Goal: Task Accomplishment & Management: Manage account settings

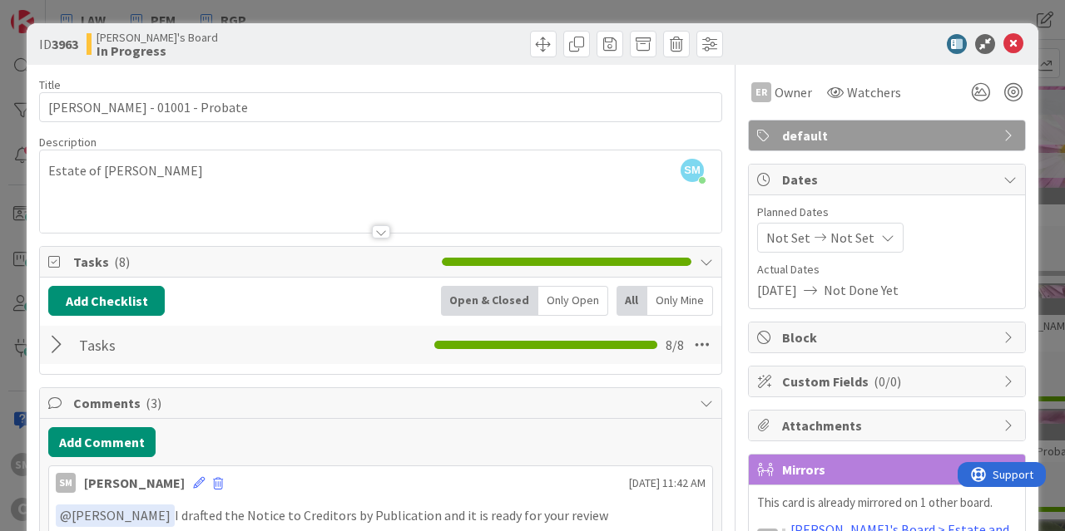
click at [56, 346] on div at bounding box center [59, 345] width 22 height 30
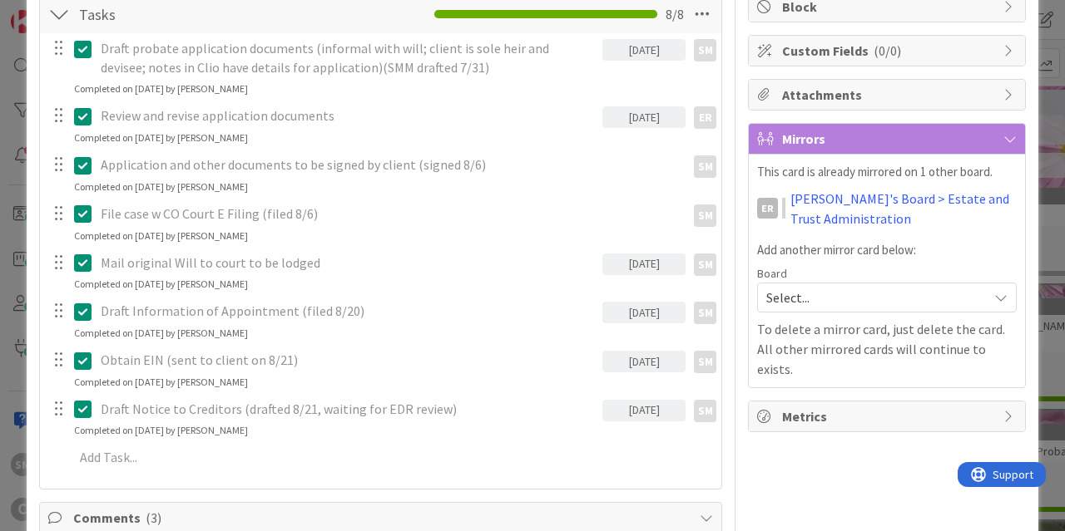
scroll to position [499, 0]
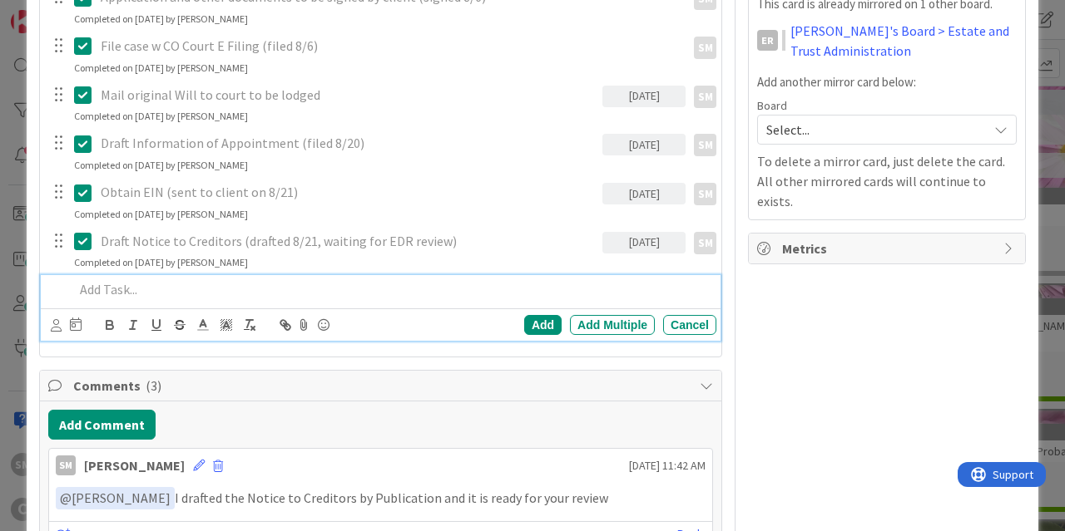
click at [146, 290] on p at bounding box center [391, 289] width 635 height 19
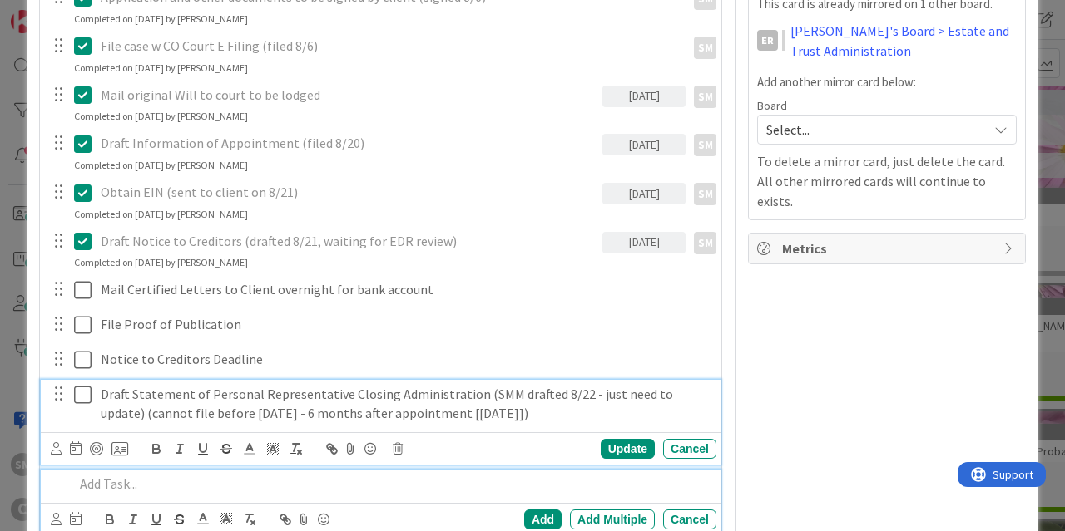
click at [121, 393] on p "Draft Statement of Personal Representative Closing Administration (SMM drafted …" at bounding box center [405, 403] width 609 height 37
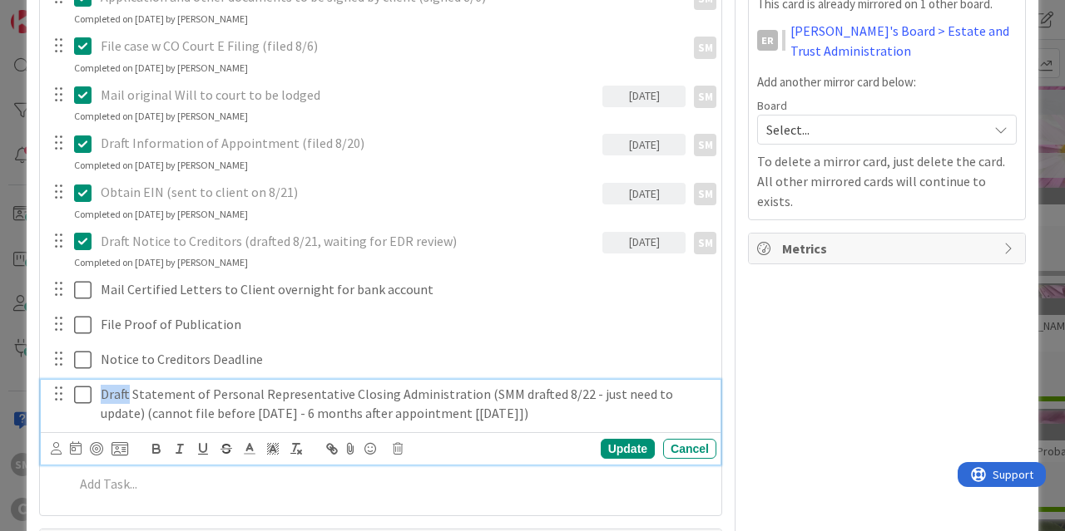
drag, startPoint x: 105, startPoint y: 398, endPoint x: 126, endPoint y: 398, distance: 21.6
click at [126, 398] on p "Draft Statement of Personal Representative Closing Administration (SMM drafted …" at bounding box center [405, 403] width 609 height 37
click at [132, 398] on p "Draft Statement of Personal Representative Closing Administration (SMM drafted …" at bounding box center [405, 403] width 609 height 37
click at [123, 398] on p "Draft Statement of Personal Representative Closing Administration (SMM drafted …" at bounding box center [405, 403] width 609 height 37
click at [146, 399] on p "Draft Statement of Personal Representative Closing Administration (SMM drafted …" at bounding box center [405, 403] width 609 height 37
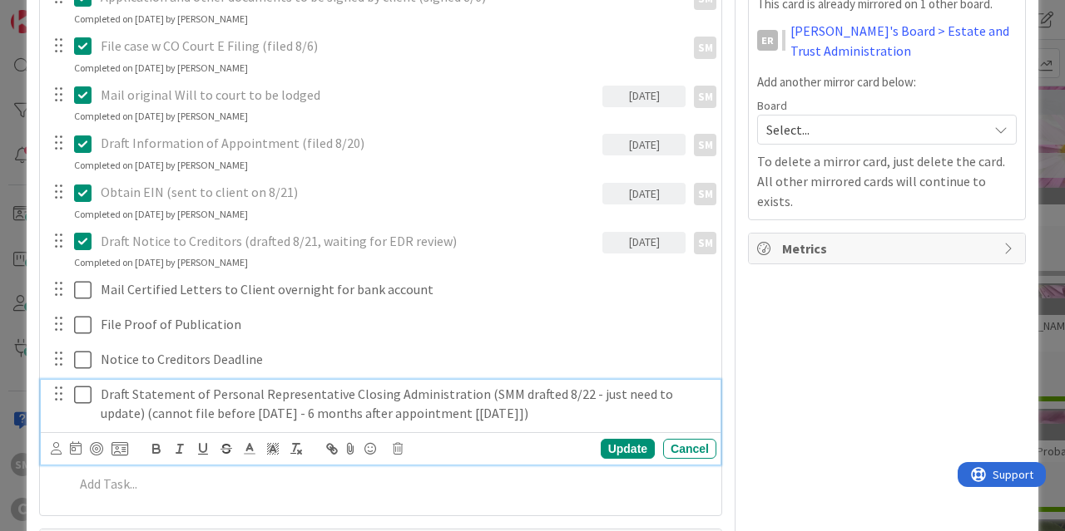
click at [581, 405] on p "Draft Statement of Personal Representative Closing Administration (SMM drafted …" at bounding box center [405, 403] width 609 height 37
drag, startPoint x: 702, startPoint y: 395, endPoint x: 471, endPoint y: 393, distance: 231.2
click at [471, 393] on p "Draft Statement of Personal Representative Closing Administration (SMM drafted …" at bounding box center [405, 403] width 609 height 37
click at [484, 396] on p "Draft Statement of Personal Representative Closing Administration (SMM drafted …" at bounding box center [405, 403] width 609 height 37
click at [479, 395] on p "Draft Statement of Personal Representative Closing Administration (SMM drafted …" at bounding box center [405, 403] width 609 height 37
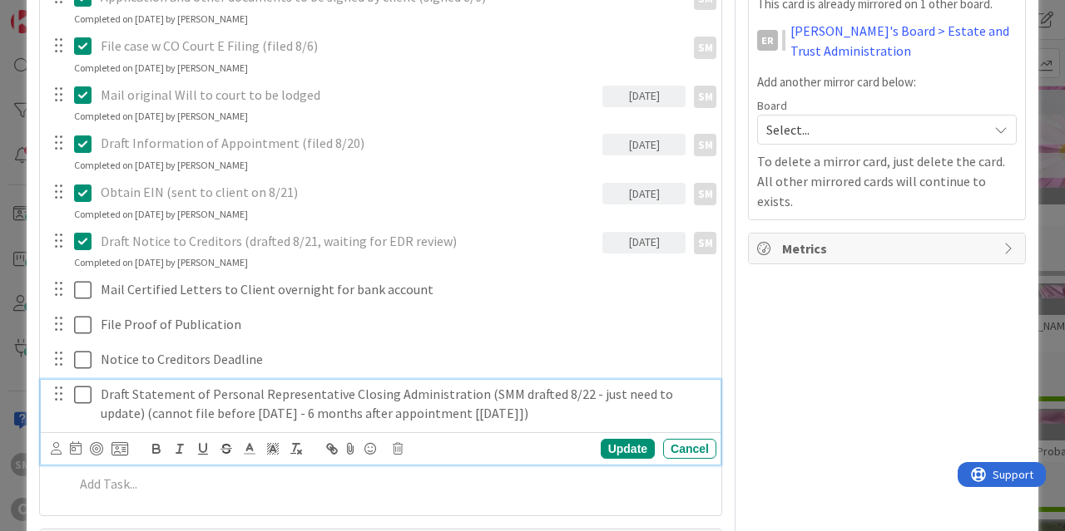
drag, startPoint x: 564, startPoint y: 415, endPoint x: 470, endPoint y: 395, distance: 96.1
click at [470, 395] on p "Draft Statement of Personal Representative Closing Administration (SMM drafted …" at bounding box center [405, 403] width 609 height 37
click at [592, 415] on p "Draft Statement of Personal Representative Closing Administration (SMM drafted …" at bounding box center [405, 403] width 609 height 37
drag, startPoint x: 689, startPoint y: 398, endPoint x: 783, endPoint y: 399, distance: 94.0
click at [691, 399] on p "Draft Statement of Personal Representative Closing Administration (SMM drafted …" at bounding box center [405, 403] width 609 height 37
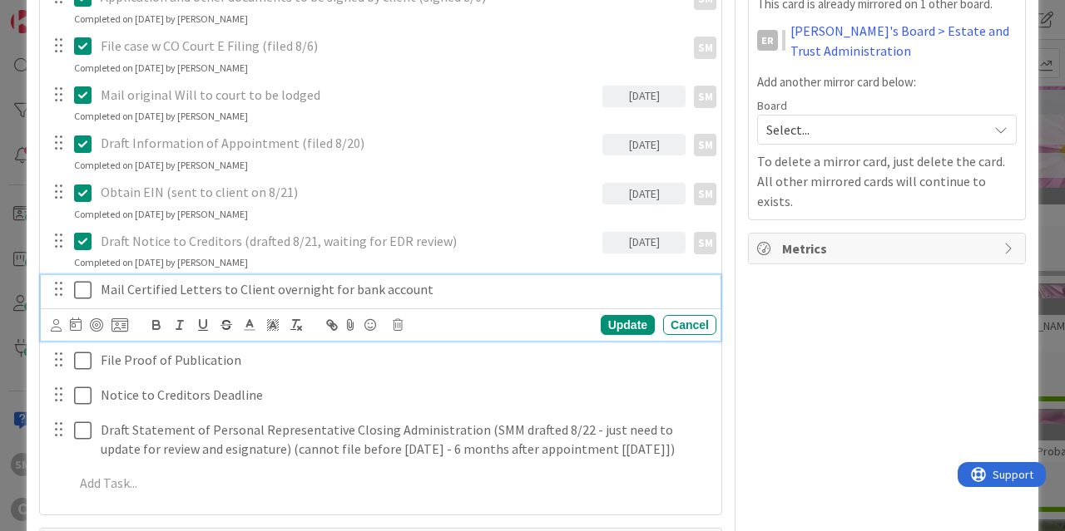
click at [177, 282] on p "Mail Certified Letters to Client overnight for bank account" at bounding box center [405, 289] width 609 height 19
click at [59, 319] on div at bounding box center [56, 325] width 11 height 18
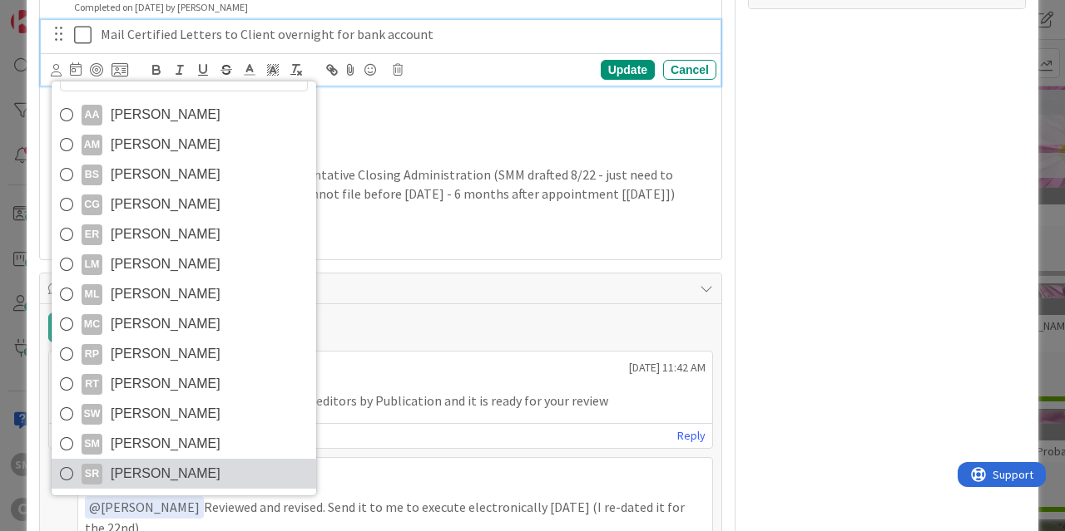
scroll to position [798, 0]
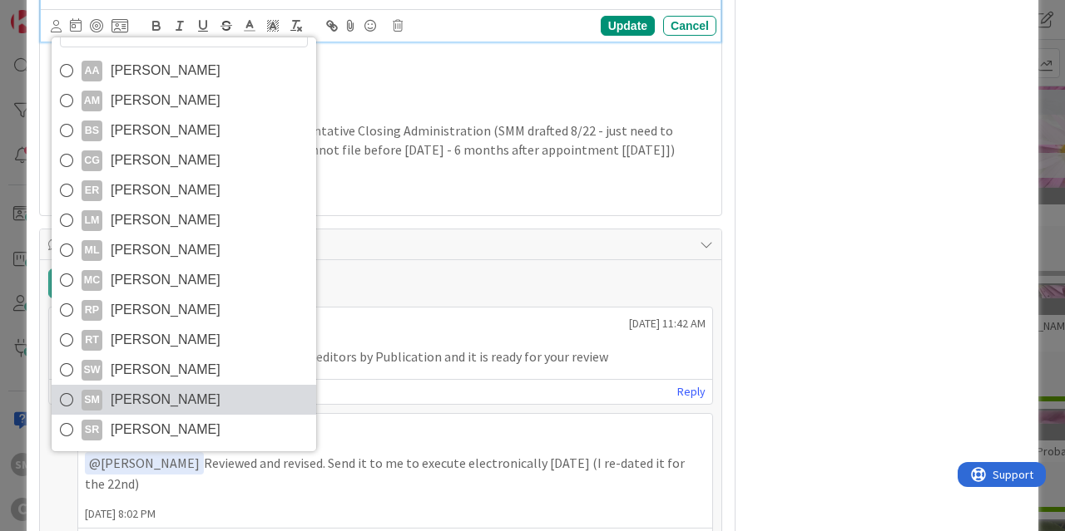
click at [127, 408] on span "[PERSON_NAME]" at bounding box center [166, 400] width 110 height 25
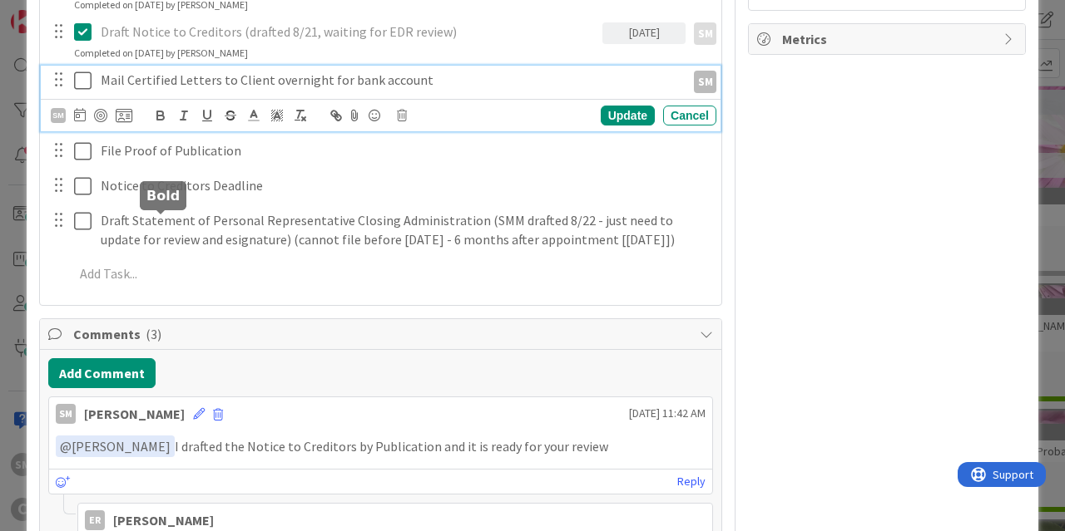
scroll to position [599, 0]
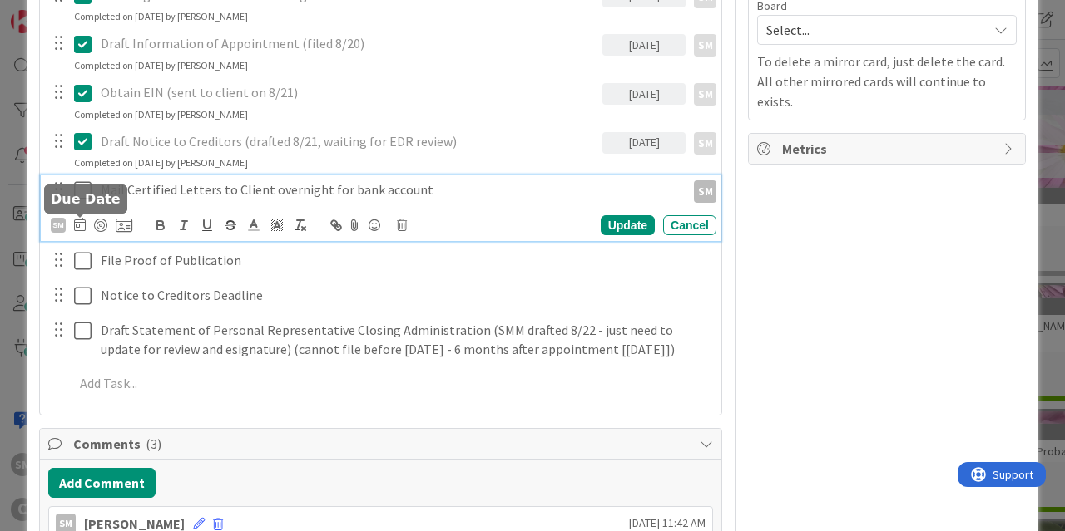
click at [79, 230] on icon at bounding box center [80, 224] width 12 height 13
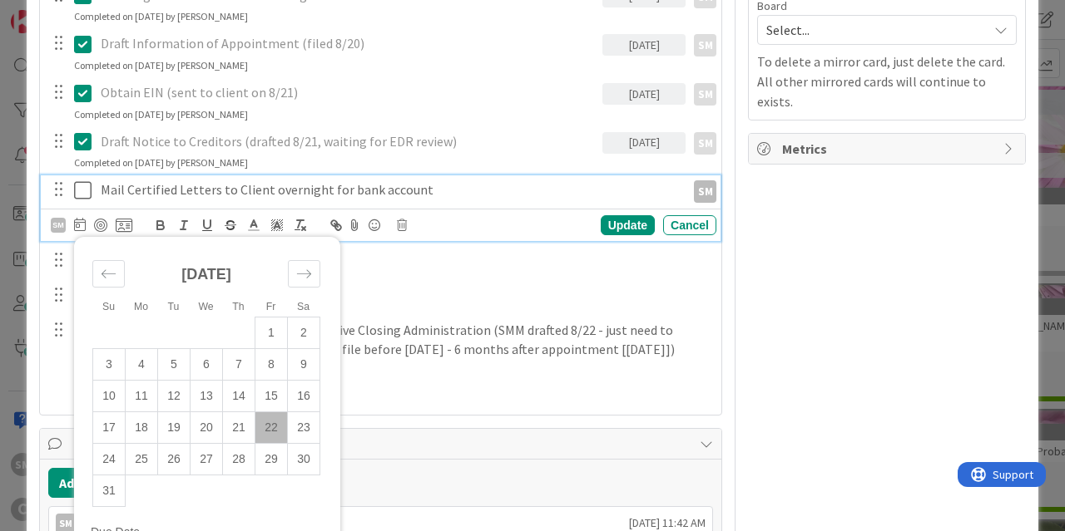
click at [279, 427] on td "22" at bounding box center [271, 429] width 32 height 32
type input "[DATE]"
click at [643, 229] on div "Update" at bounding box center [627, 225] width 54 height 20
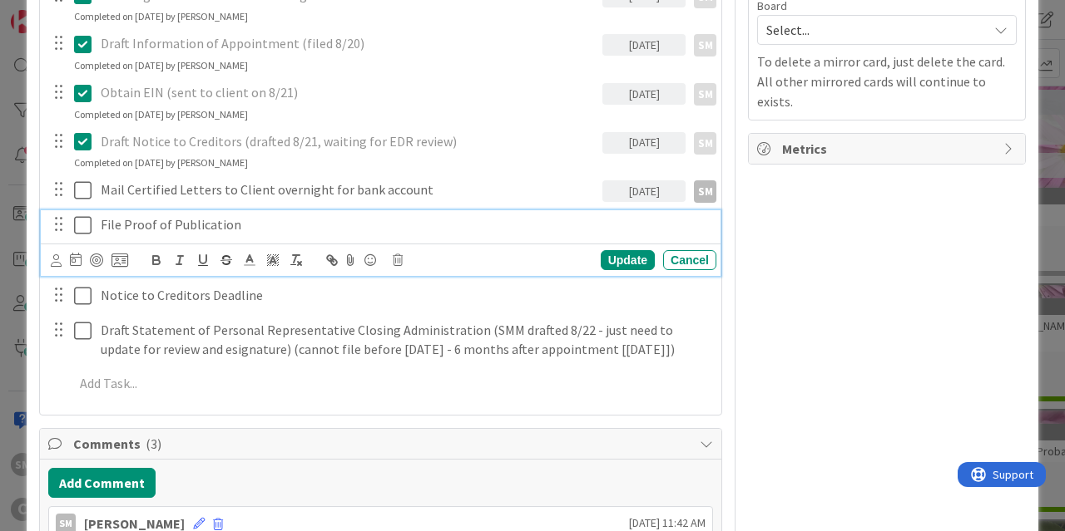
click at [164, 229] on p "File Proof of Publication" at bounding box center [405, 224] width 609 height 19
click at [52, 263] on icon at bounding box center [56, 261] width 11 height 12
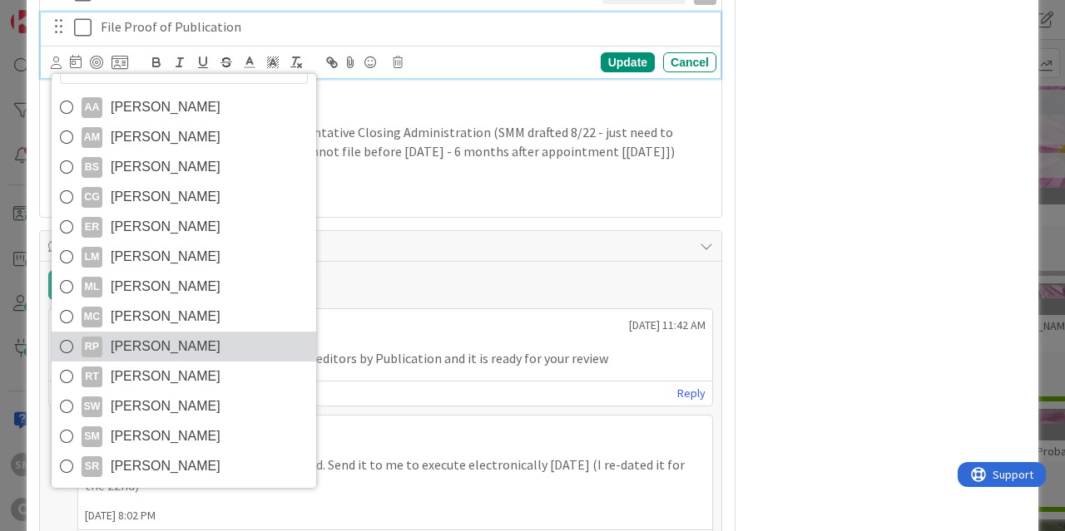
scroll to position [798, 0]
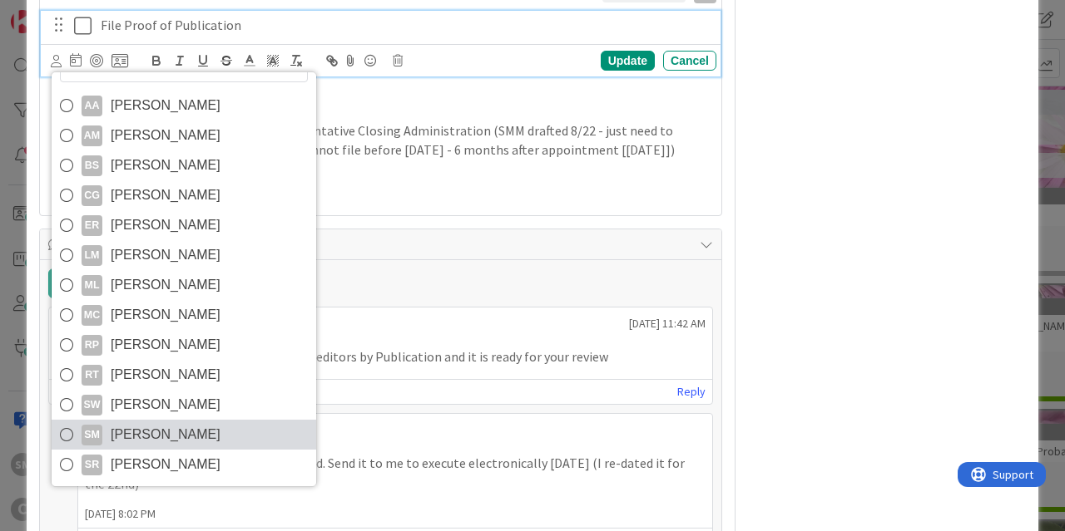
click at [139, 436] on span "[PERSON_NAME]" at bounding box center [166, 435] width 110 height 25
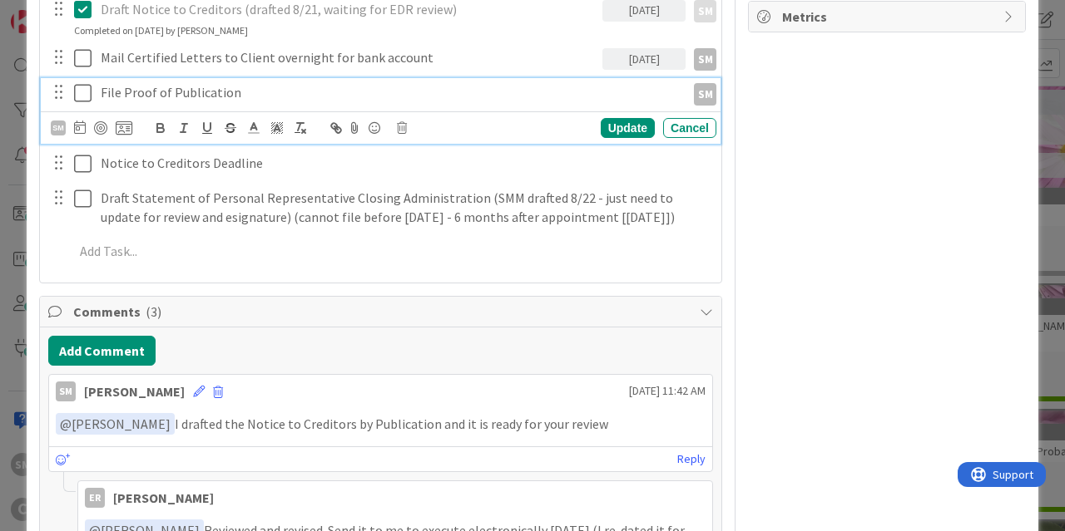
scroll to position [699, 0]
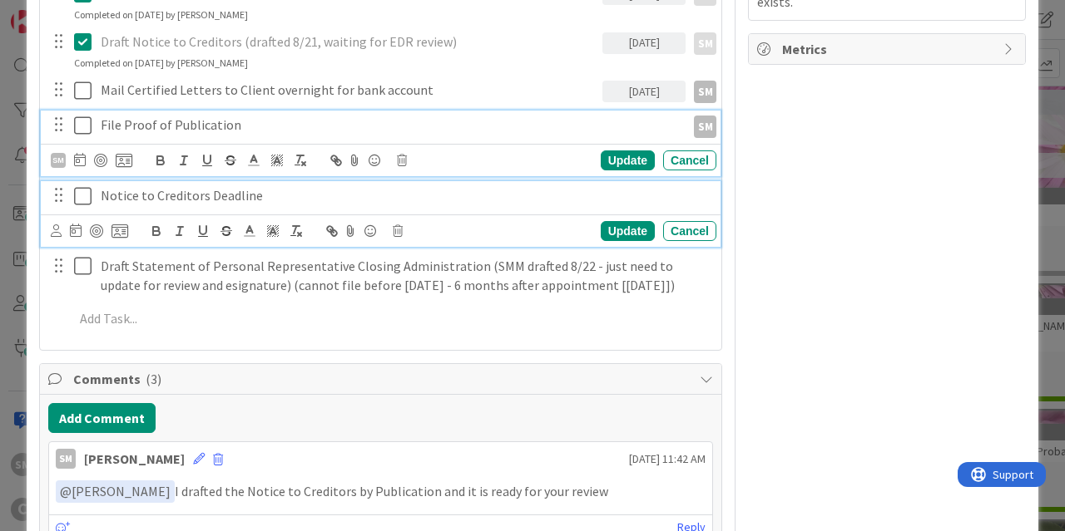
click at [185, 194] on p "Notice to Creditors Deadline" at bounding box center [405, 195] width 609 height 19
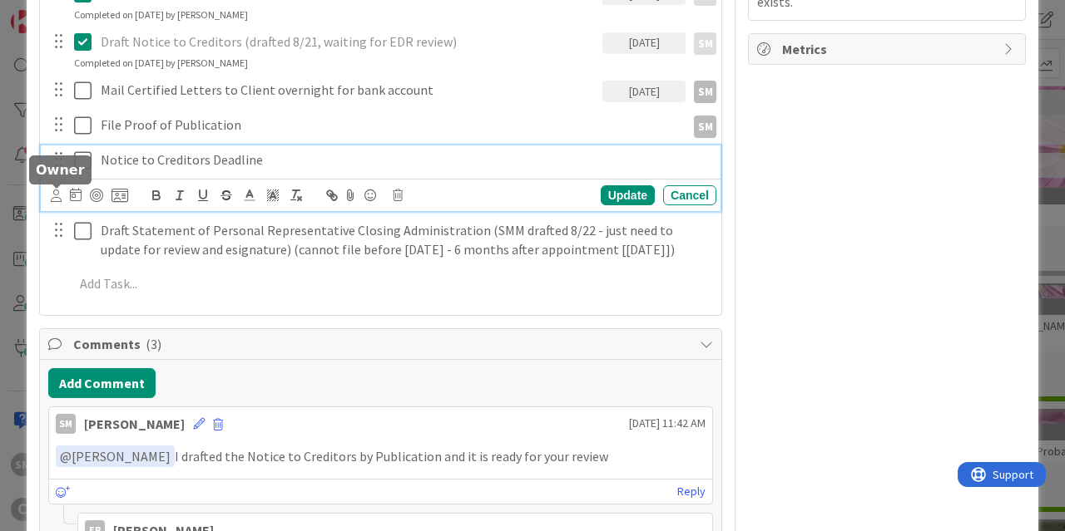
click at [58, 194] on icon at bounding box center [56, 196] width 11 height 12
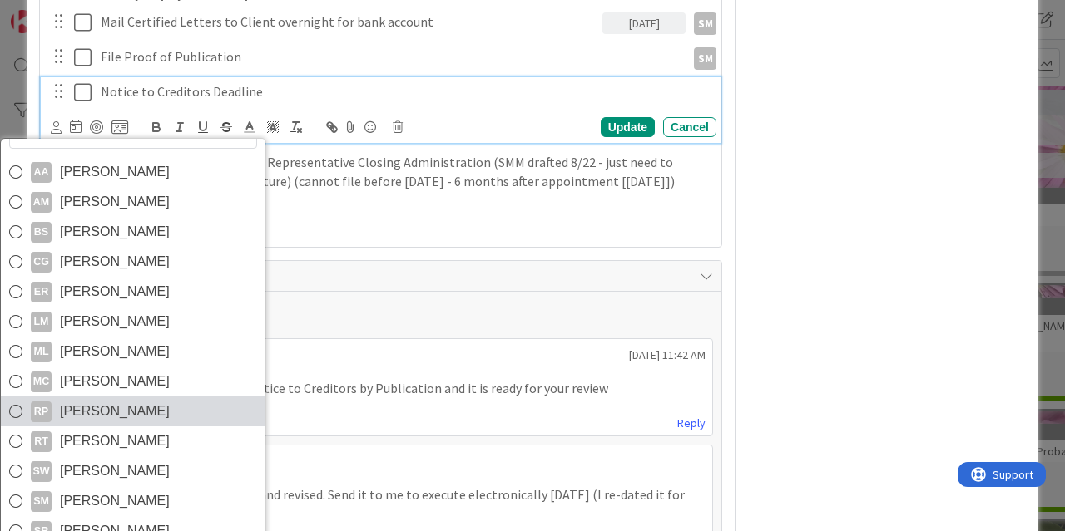
scroll to position [798, 0]
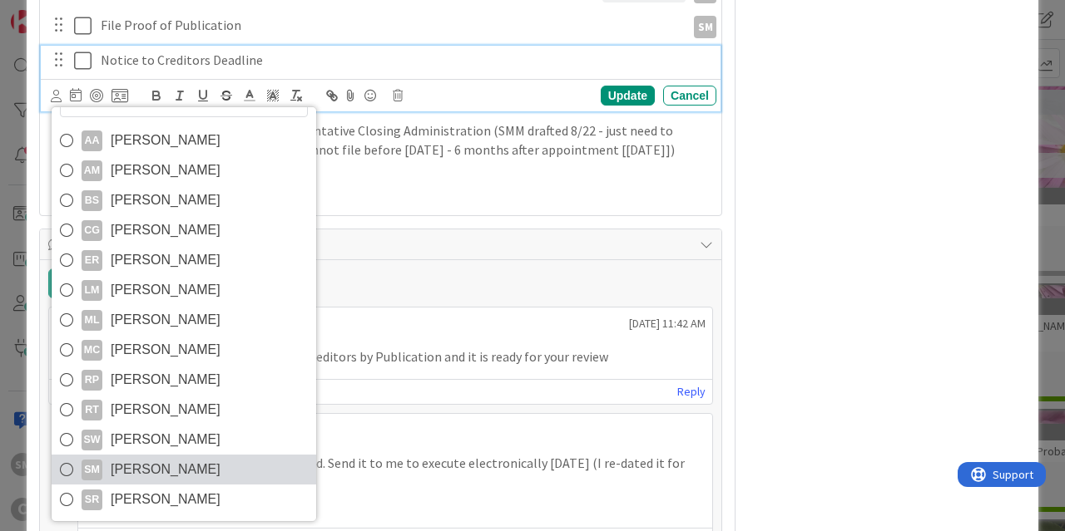
click at [141, 463] on span "[PERSON_NAME]" at bounding box center [166, 469] width 110 height 25
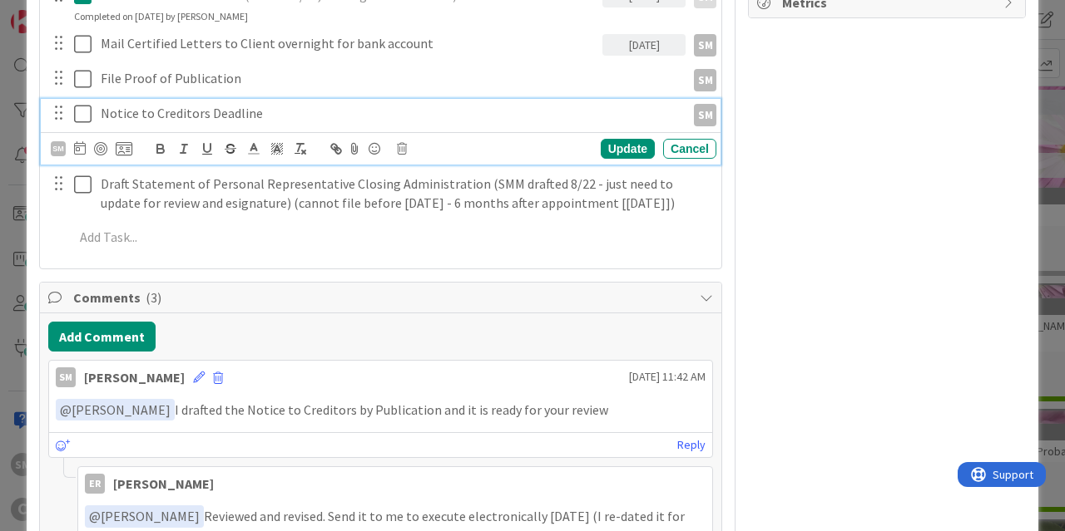
scroll to position [699, 0]
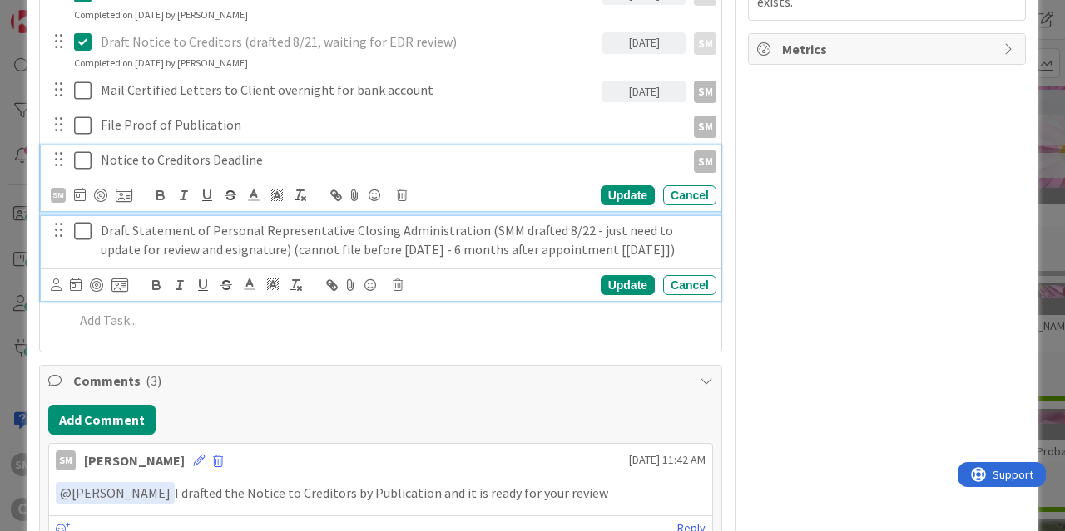
click at [145, 232] on p "Draft Statement of Personal Representative Closing Administration (SMM drafted …" at bounding box center [405, 239] width 609 height 37
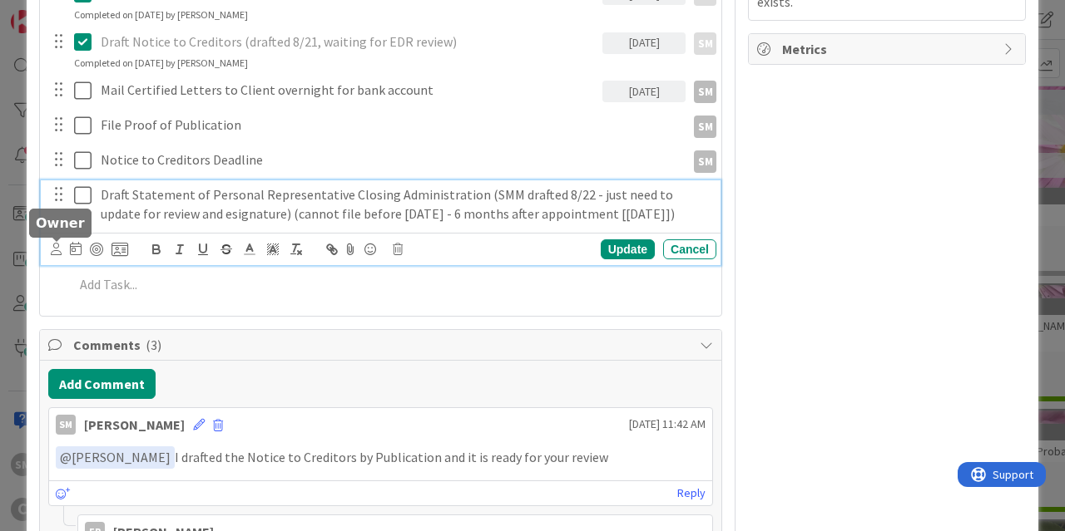
click at [54, 250] on icon at bounding box center [56, 249] width 11 height 12
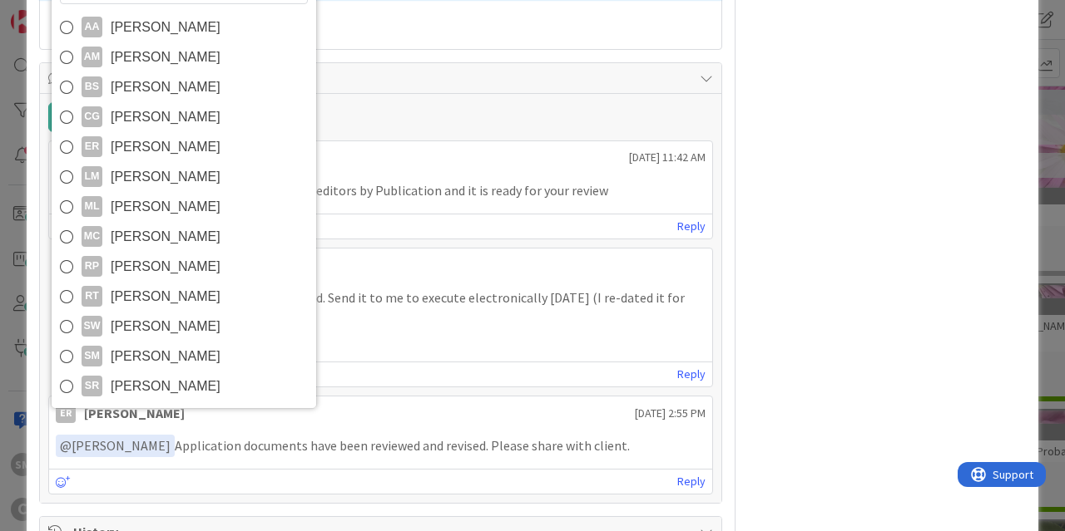
scroll to position [998, 0]
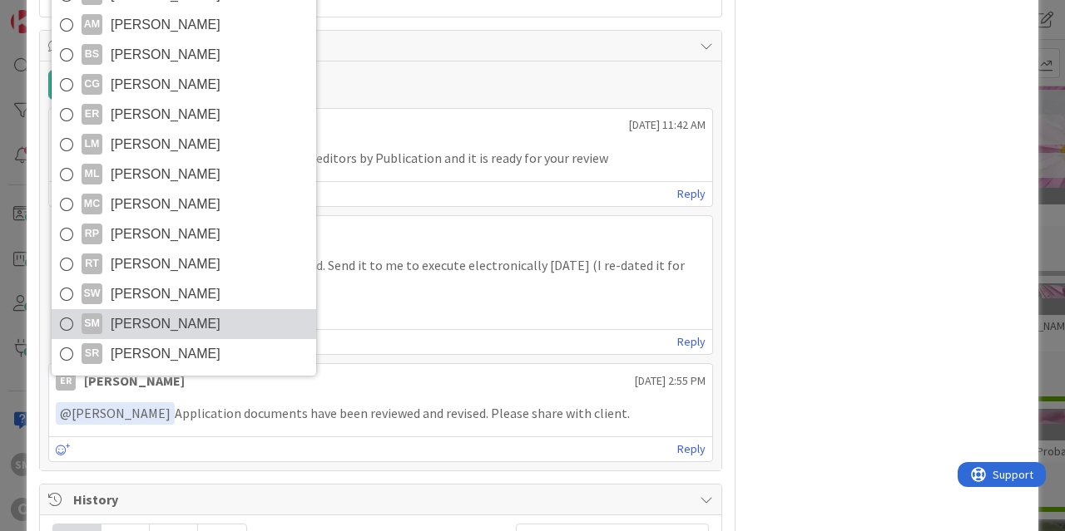
click at [171, 316] on span "[PERSON_NAME]" at bounding box center [166, 324] width 110 height 25
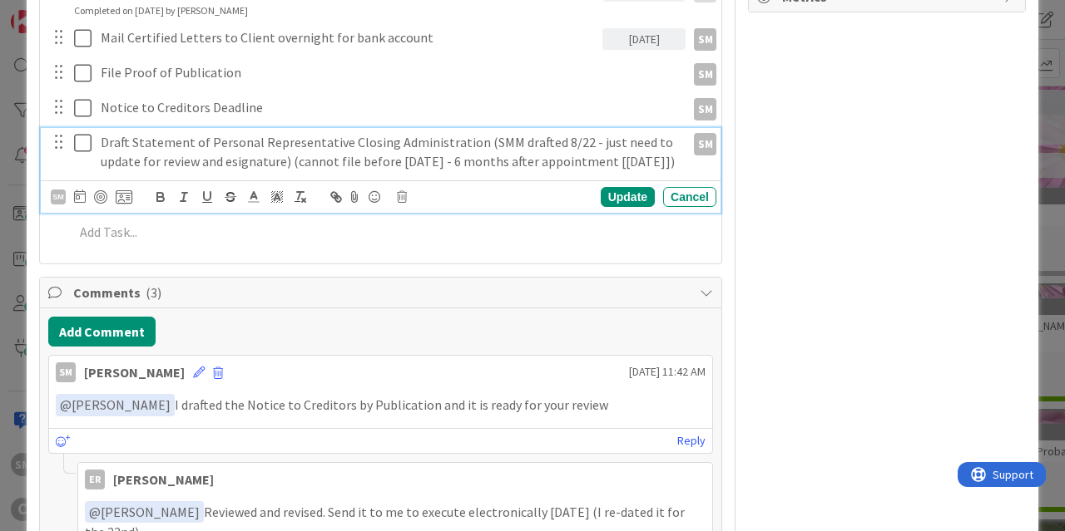
scroll to position [717, 0]
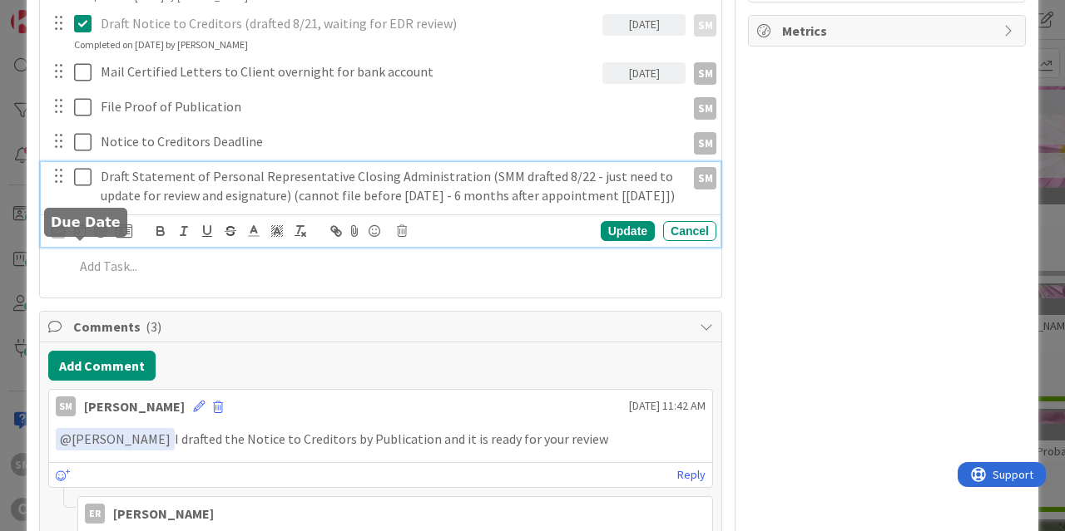
click at [78, 237] on icon at bounding box center [80, 230] width 12 height 13
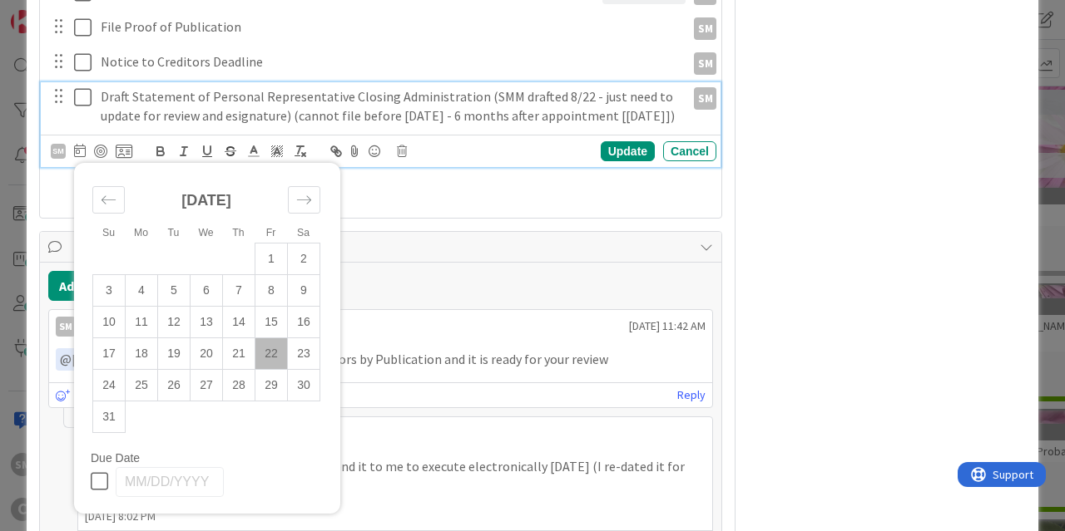
scroll to position [917, 0]
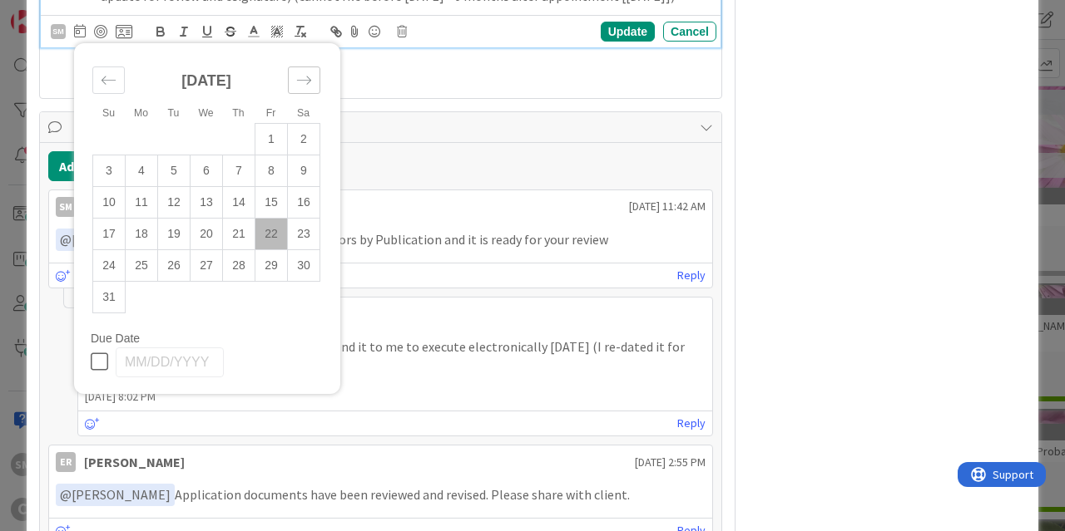
click at [298, 88] on icon "Move forward to switch to the next month." at bounding box center [304, 80] width 16 height 16
click at [299, 88] on icon "Move forward to switch to the next month." at bounding box center [304, 80] width 16 height 16
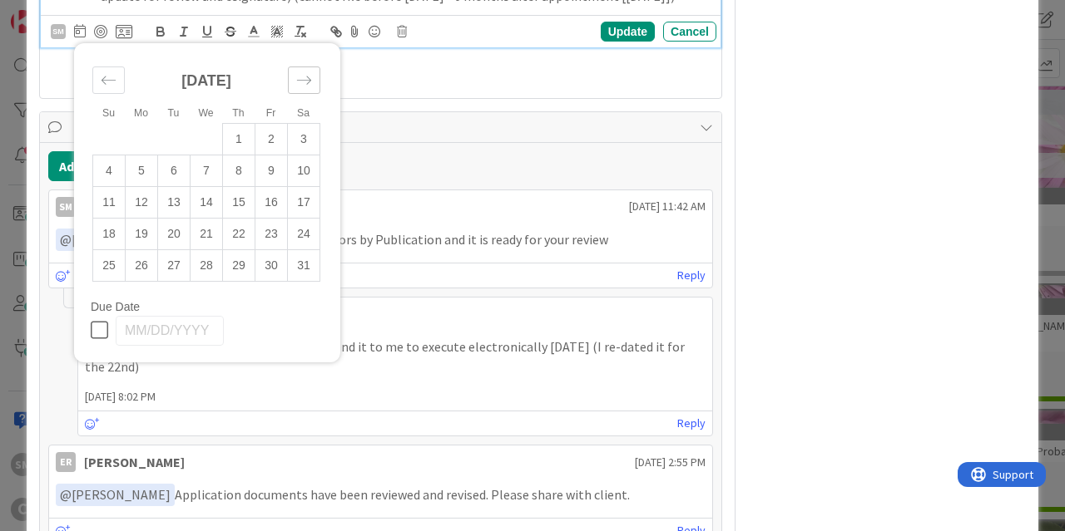
click at [299, 88] on icon "Move forward to switch to the next month." at bounding box center [304, 80] width 16 height 16
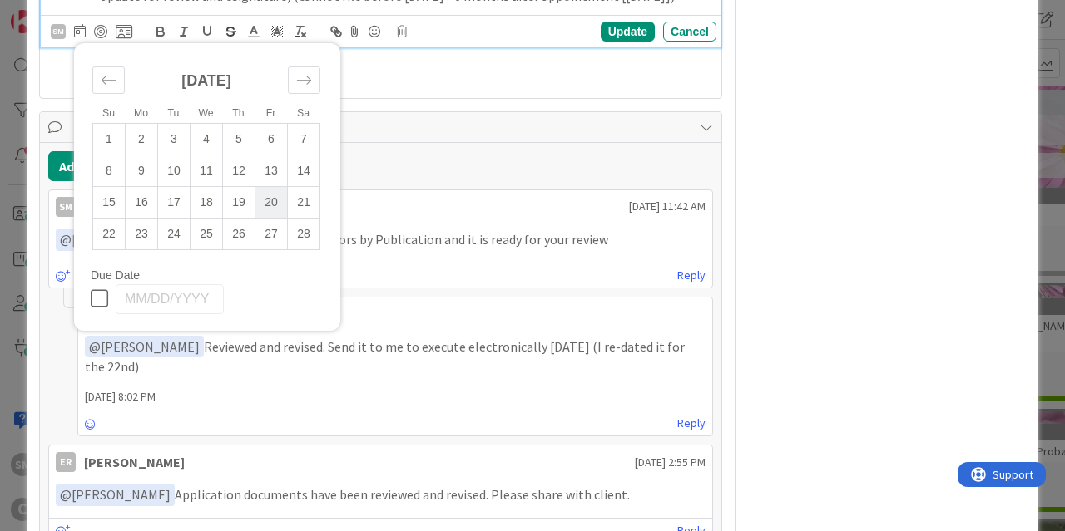
click at [276, 212] on td "20" at bounding box center [271, 202] width 32 height 32
type input "[DATE]"
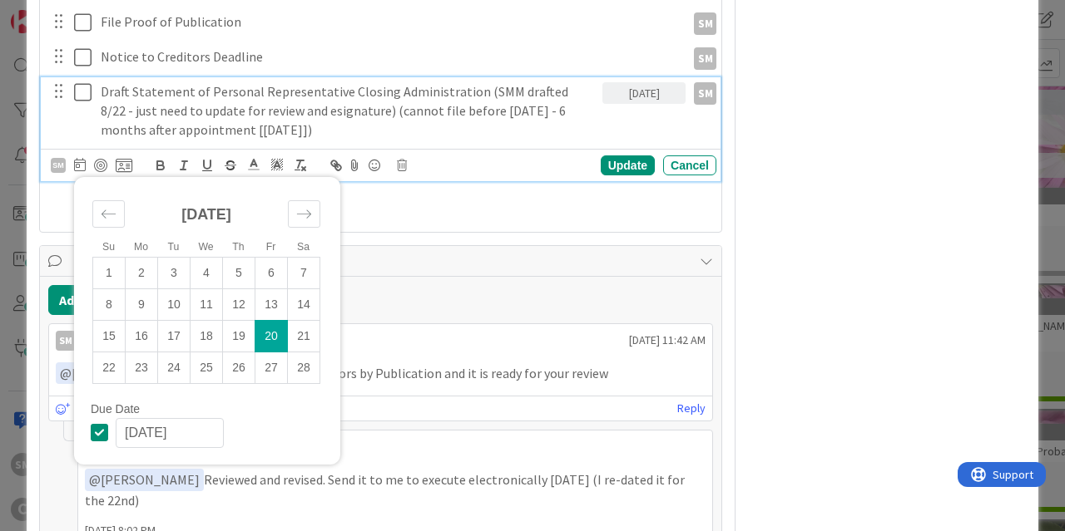
scroll to position [717, 0]
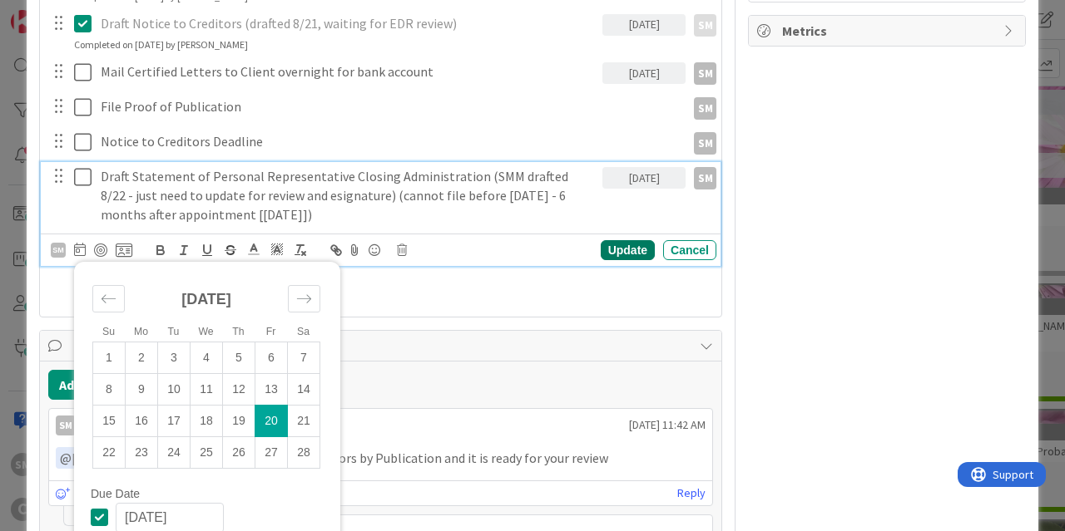
click at [637, 248] on div "Update" at bounding box center [627, 250] width 54 height 20
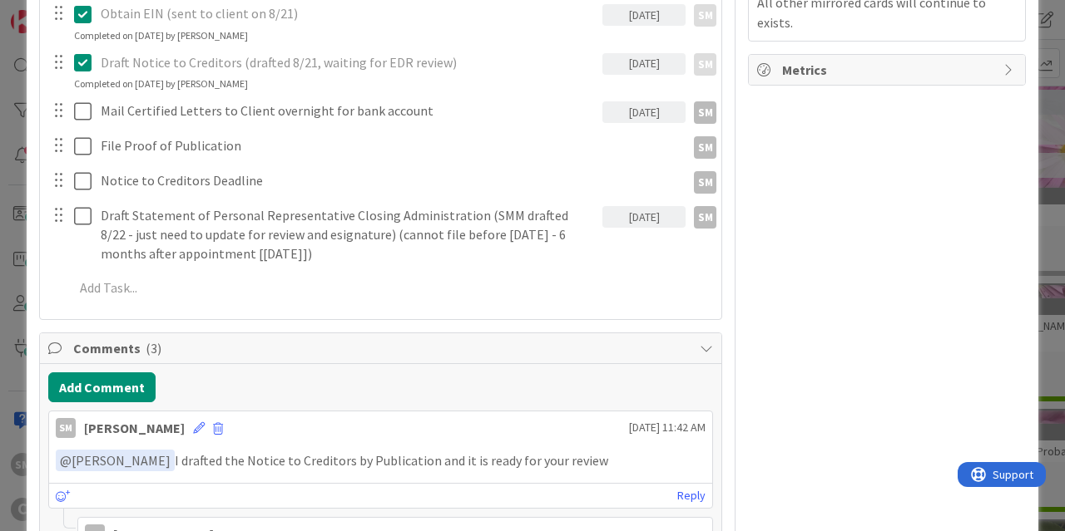
scroll to position [617, 0]
